Goal: Task Accomplishment & Management: Manage account settings

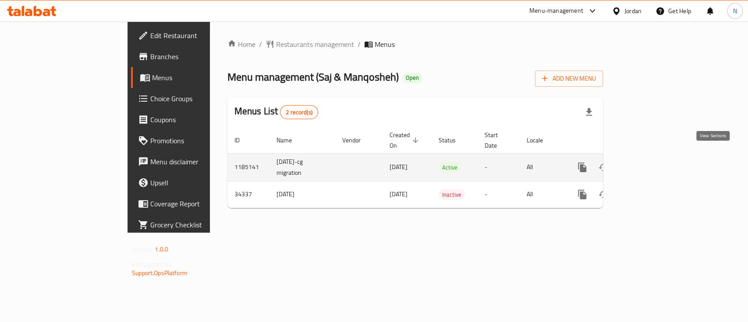
click at [656, 158] on link "enhanced table" at bounding box center [645, 167] width 21 height 21
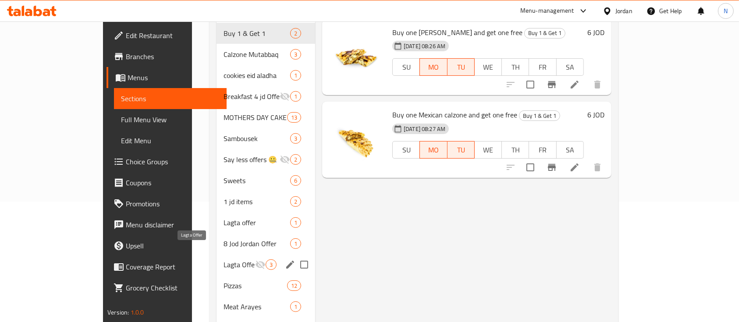
scroll to position [102, 0]
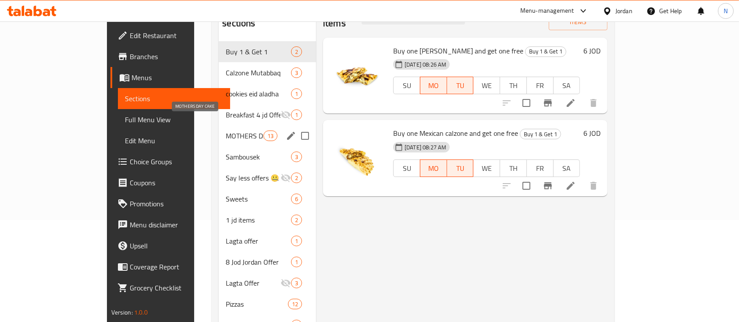
click at [226, 131] on span "MOTHERS DAY CAKE" at bounding box center [244, 136] width 37 height 11
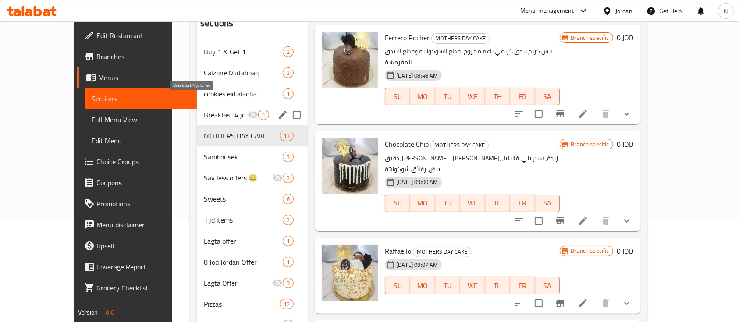
drag, startPoint x: 193, startPoint y: 104, endPoint x: 201, endPoint y: 123, distance: 20.0
click at [204, 110] on span "Breakfast 4 jd Offer" at bounding box center [226, 115] width 44 height 11
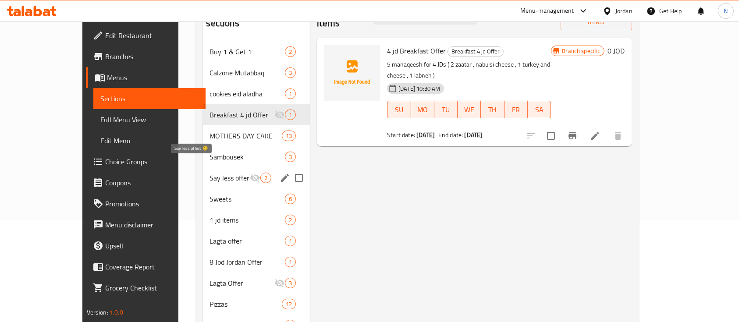
click at [210, 173] on span "Say less offers 🤐" at bounding box center [230, 178] width 40 height 11
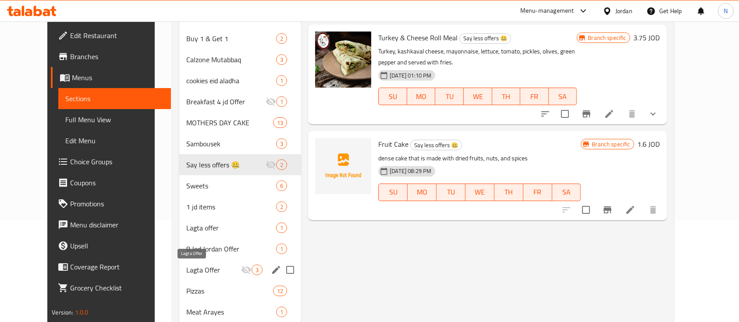
click at [186, 266] on span "Lagta Offer" at bounding box center [213, 270] width 55 height 11
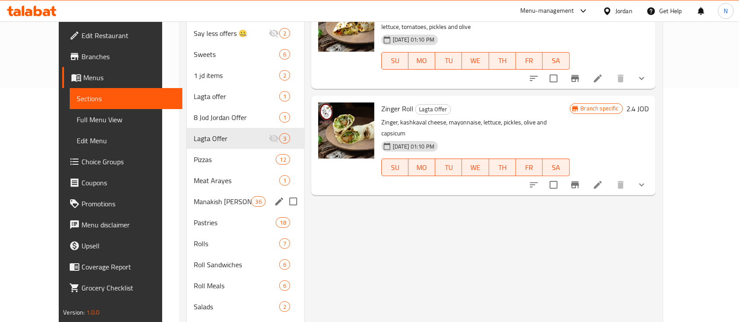
scroll to position [278, 0]
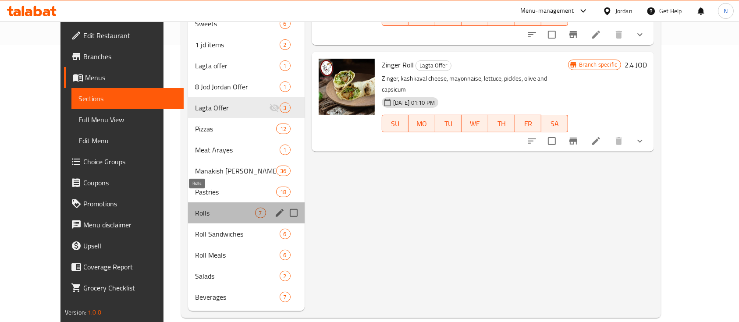
click at [195, 208] on span "Rolls" at bounding box center [225, 213] width 60 height 11
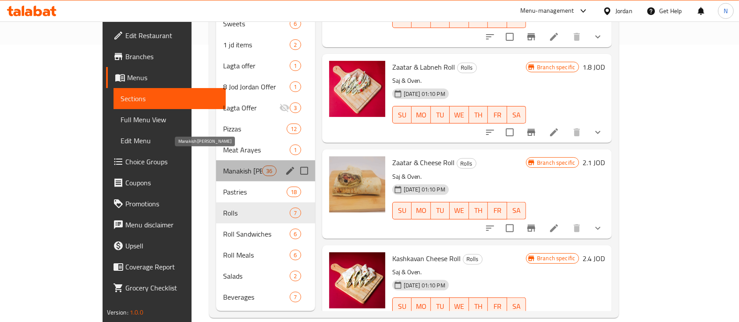
click at [223, 166] on span "Manakish [PERSON_NAME]" at bounding box center [242, 171] width 39 height 11
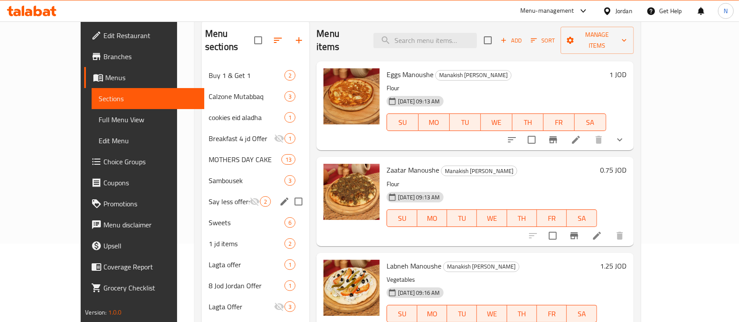
scroll to position [44, 0]
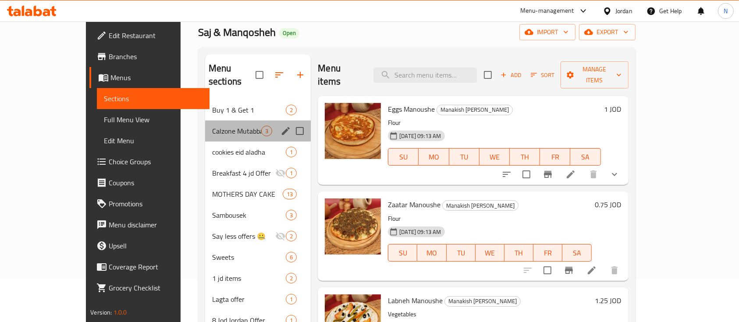
click at [209, 123] on div "Calzone Mutabbaq 3" at bounding box center [258, 131] width 106 height 21
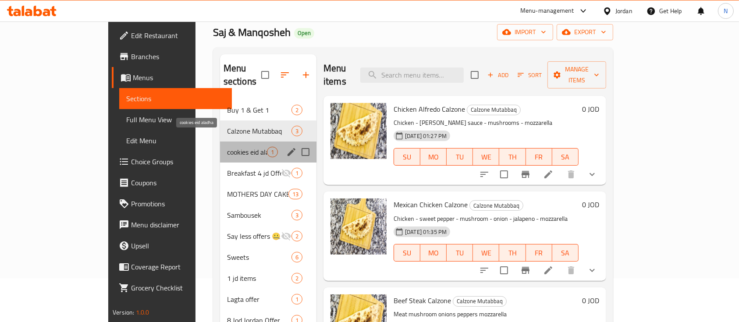
click at [227, 147] on span "cookies eid aladha" at bounding box center [247, 152] width 40 height 11
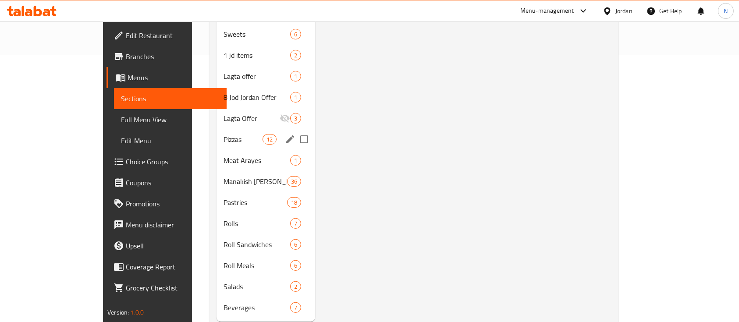
scroll to position [278, 0]
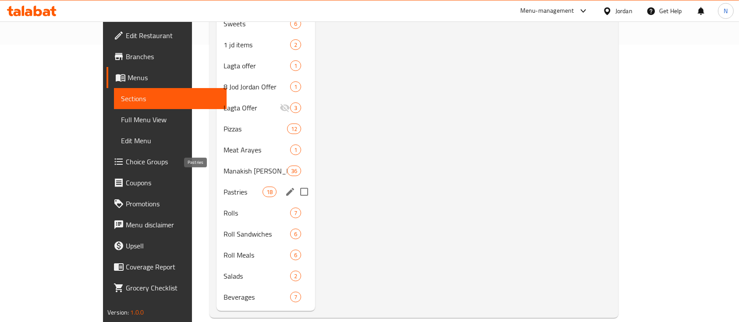
click at [224, 187] on span "Pastries" at bounding box center [243, 192] width 39 height 11
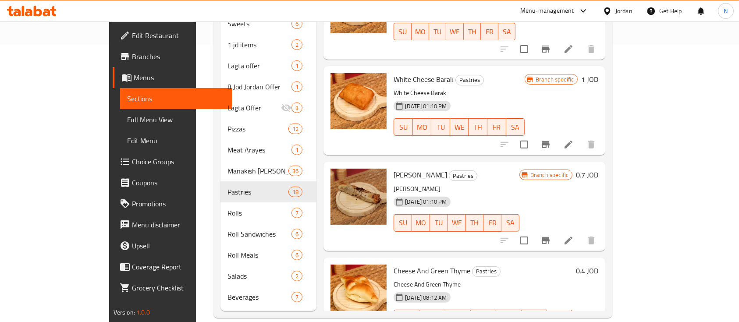
click at [27, 7] on icon at bounding box center [32, 11] width 50 height 11
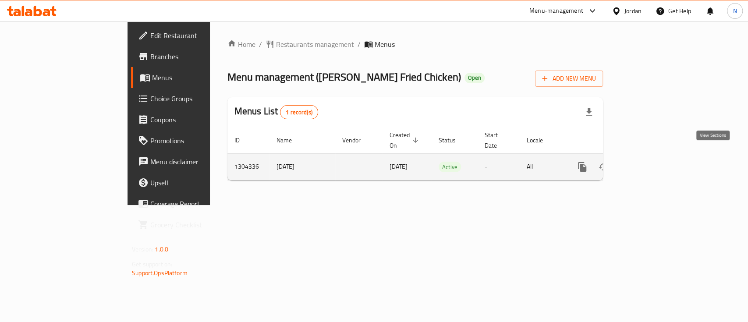
click at [651, 162] on icon "enhanced table" at bounding box center [646, 167] width 11 height 11
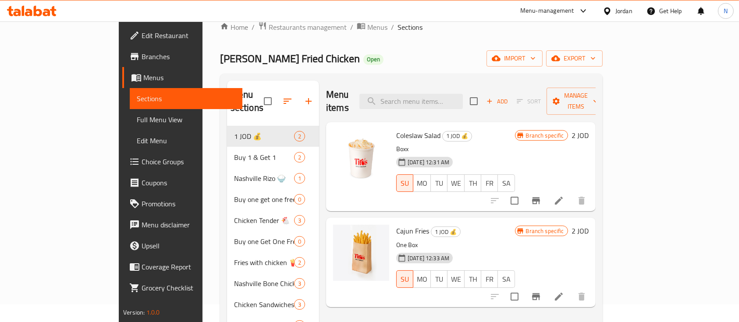
scroll to position [24, 0]
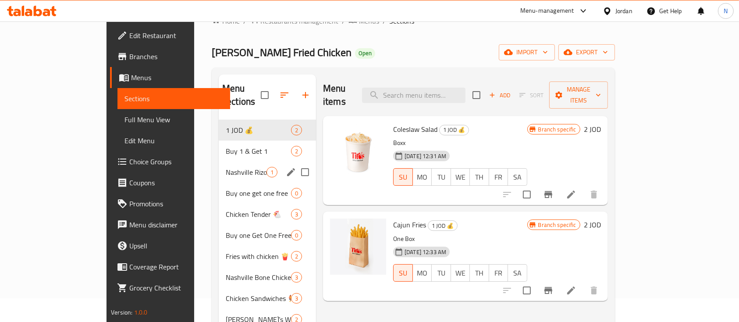
click at [219, 166] on div "Nashville Rizo 🍚 1" at bounding box center [267, 172] width 97 height 21
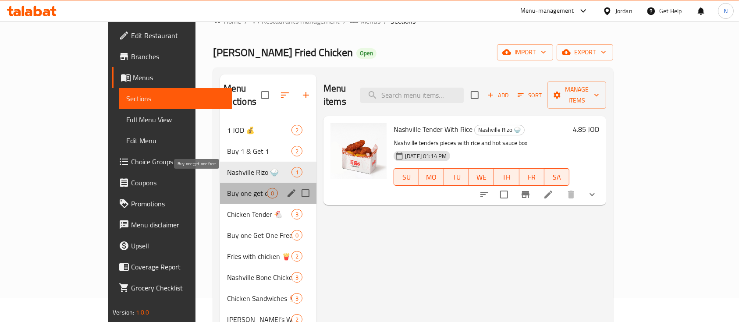
click at [227, 188] on span "Buy one get one free" at bounding box center [247, 193] width 40 height 11
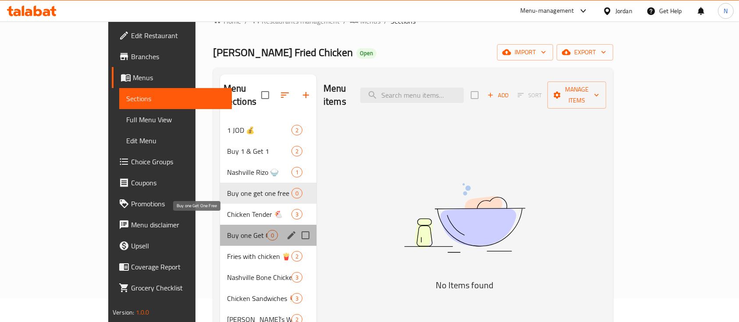
click at [227, 230] on span "Buy one Get One Free" at bounding box center [247, 235] width 40 height 11
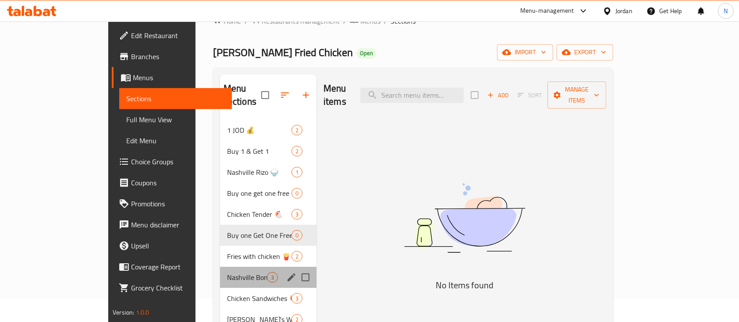
click at [220, 269] on div "Nashville Bone Chicken 🍗 3" at bounding box center [268, 277] width 96 height 21
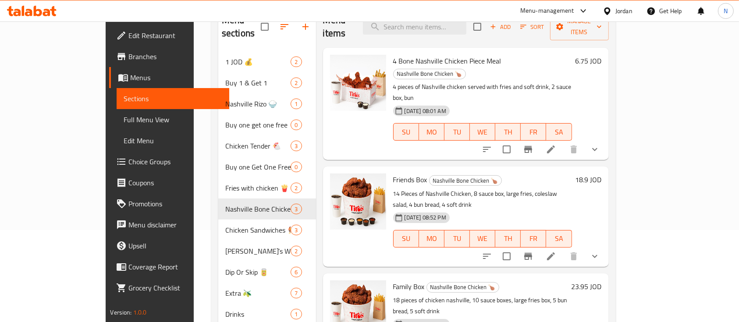
scroll to position [93, 0]
